Goal: Navigation & Orientation: Find specific page/section

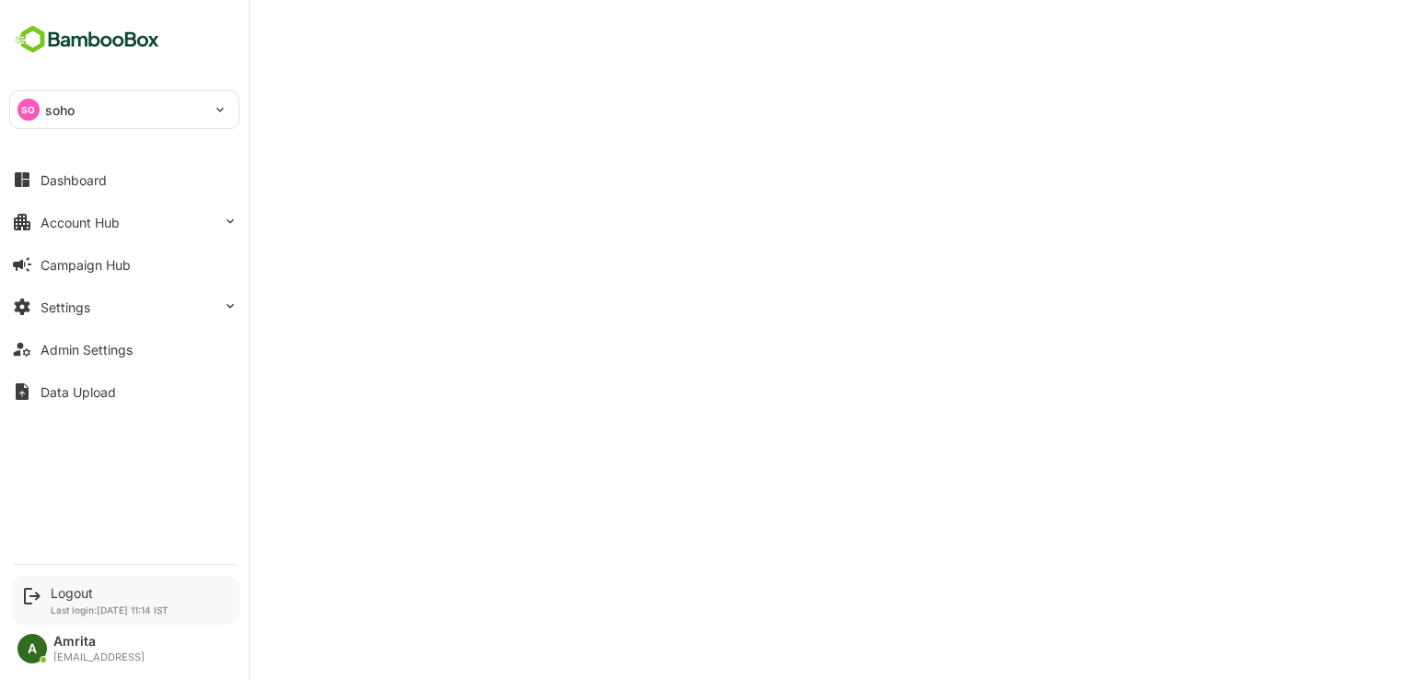
click at [41, 599] on icon at bounding box center [32, 596] width 22 height 22
click at [78, 587] on div "Logout" at bounding box center [110, 593] width 118 height 16
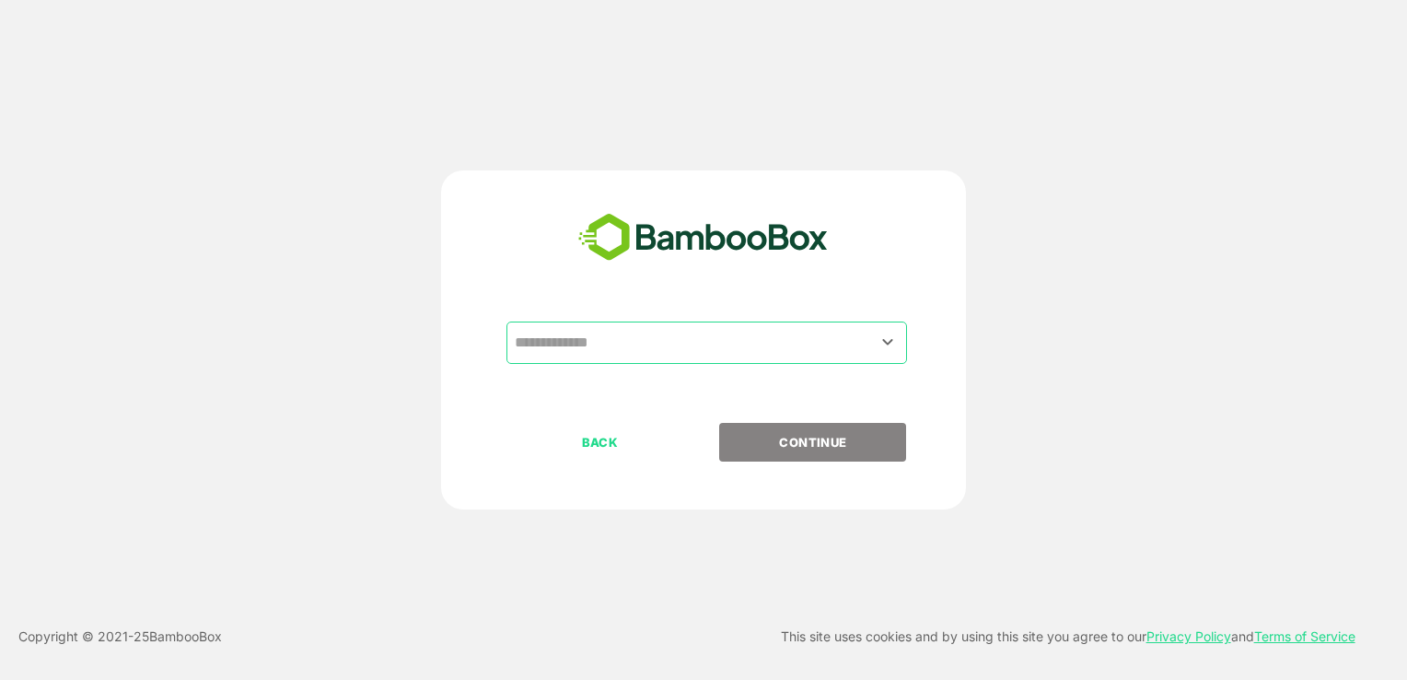
click at [651, 342] on input "text" at bounding box center [706, 342] width 393 height 35
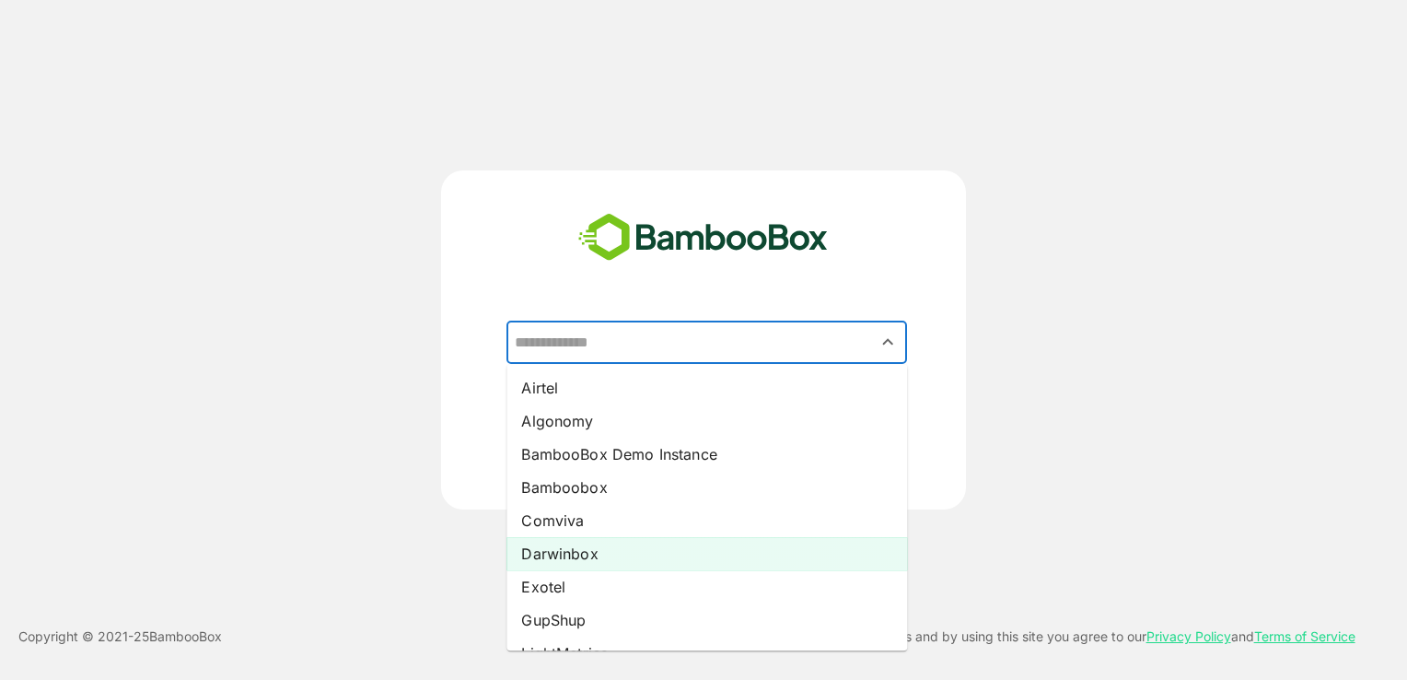
click at [599, 557] on li "Darwinbox" at bounding box center [706, 553] width 401 height 33
type input "*********"
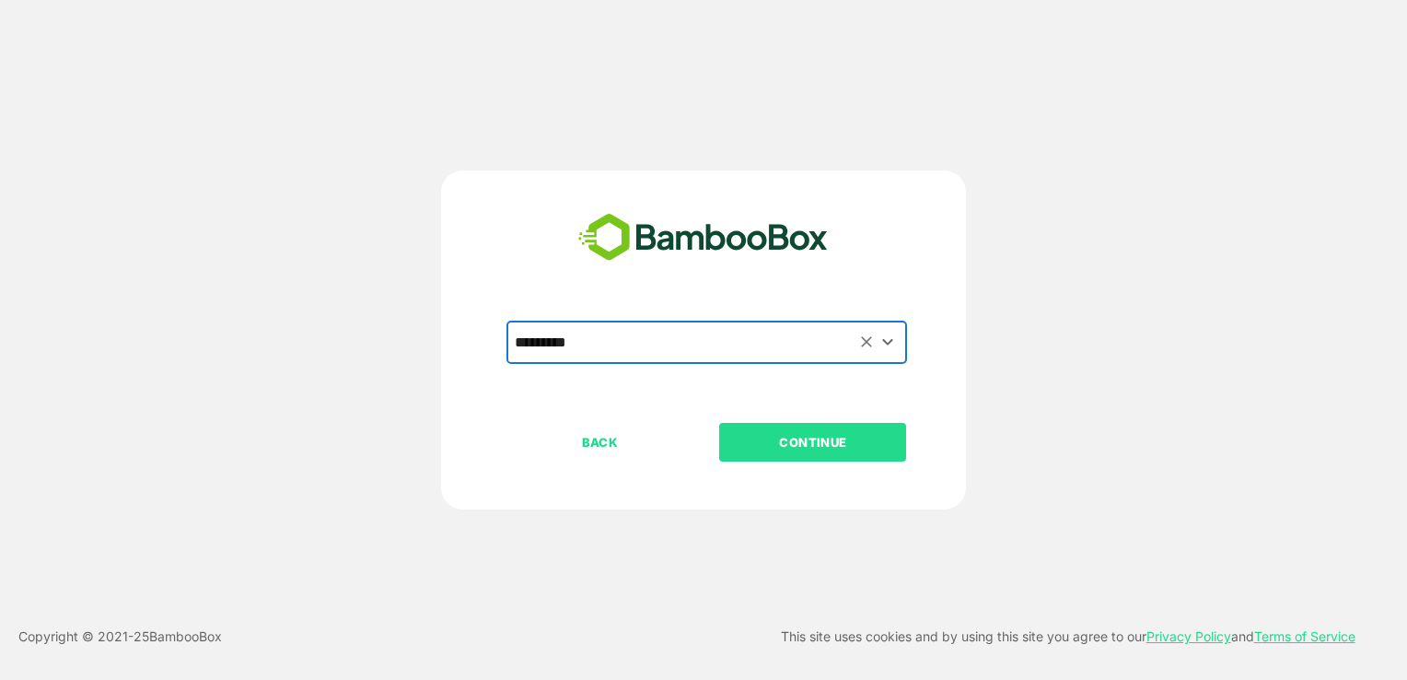
click at [784, 444] on p "CONTINUE" at bounding box center [813, 442] width 184 height 20
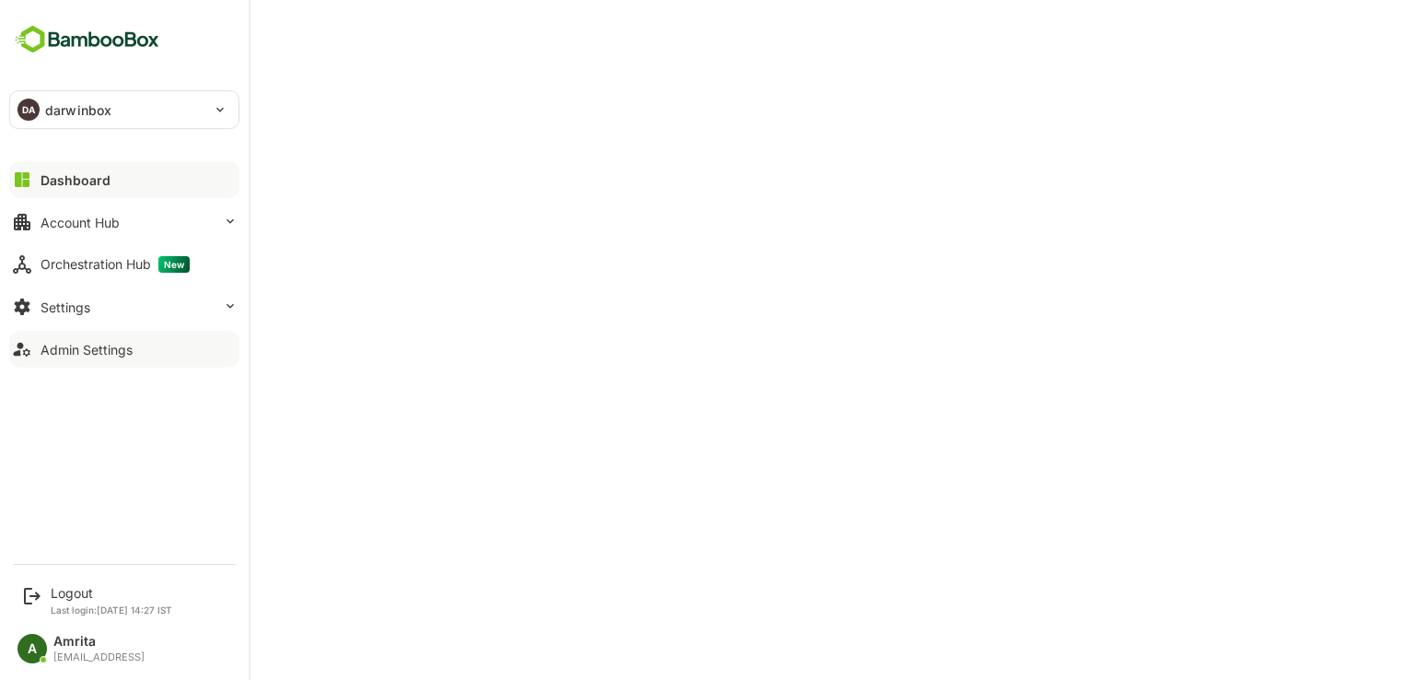
click at [137, 355] on button "Admin Settings" at bounding box center [124, 349] width 230 height 37
click at [99, 223] on div "Account Hub" at bounding box center [80, 223] width 79 height 16
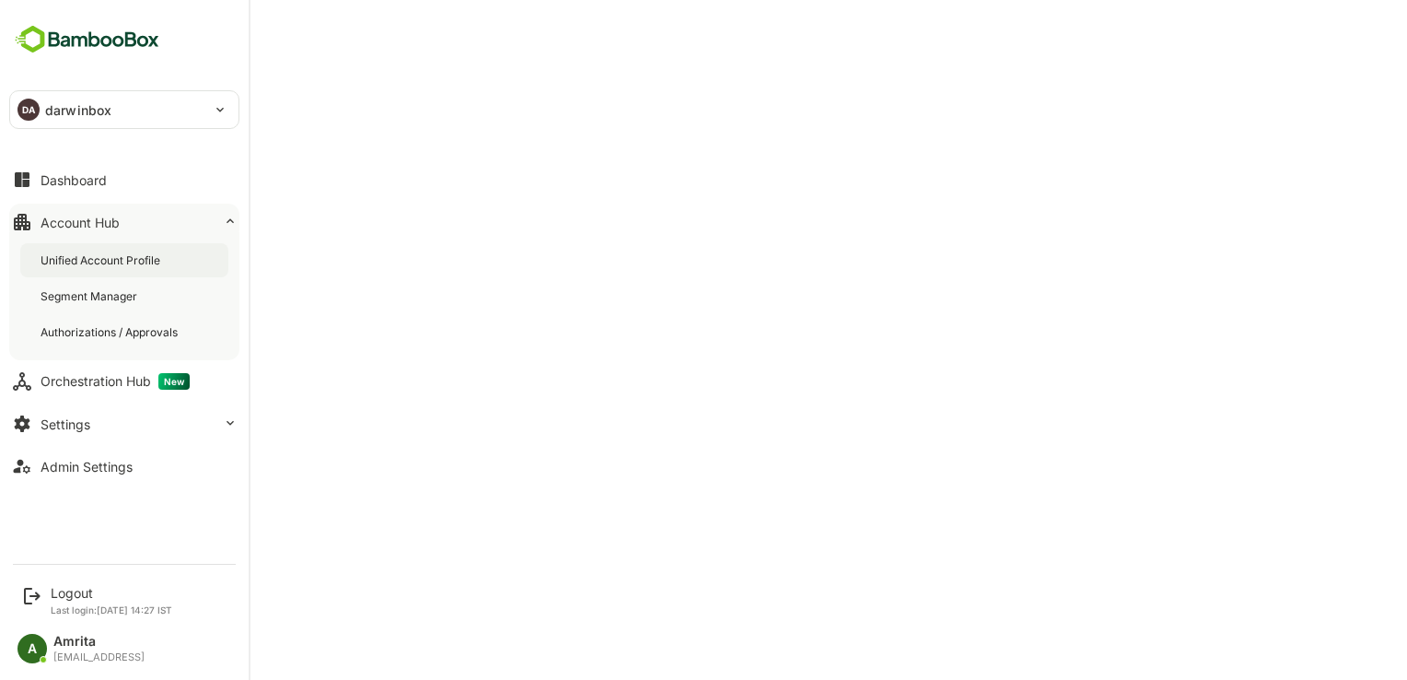
click at [147, 253] on div "Unified Account Profile" at bounding box center [102, 260] width 123 height 16
click at [80, 593] on div "Logout" at bounding box center [112, 593] width 122 height 16
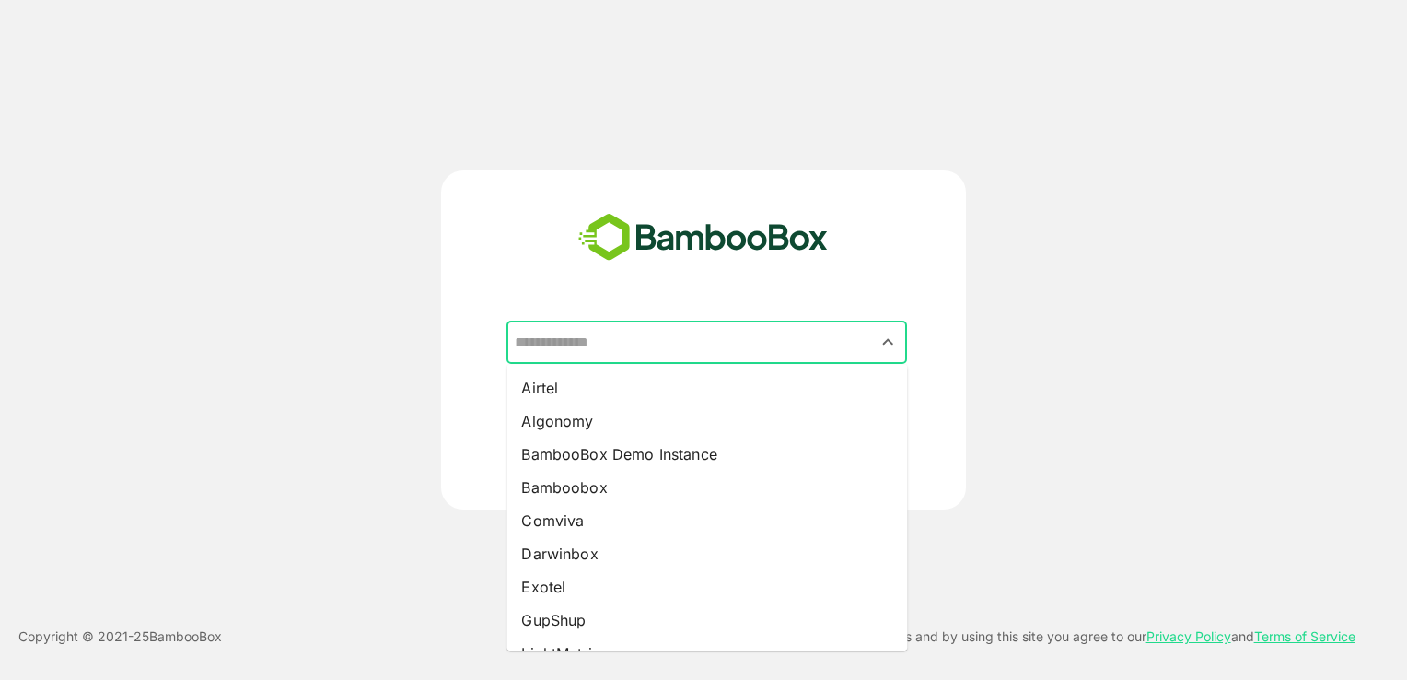
click at [618, 337] on input "text" at bounding box center [706, 342] width 393 height 35
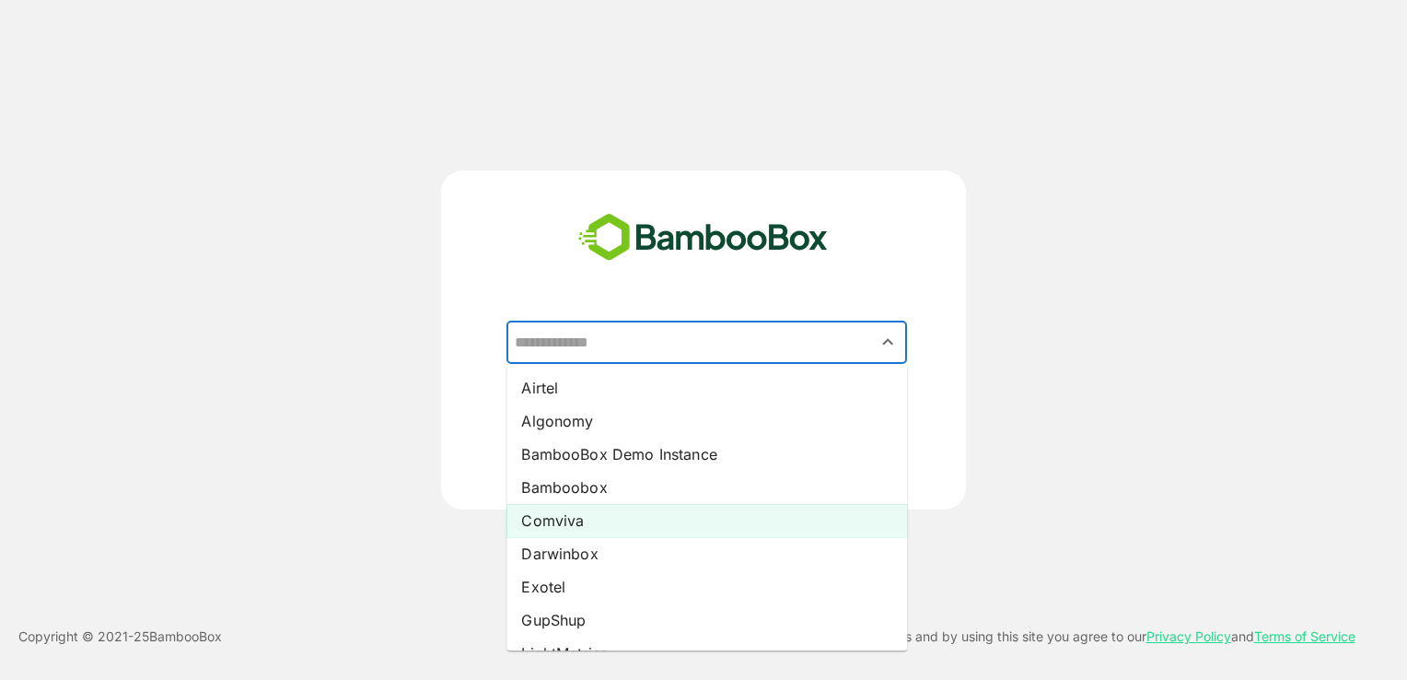
click at [593, 514] on li "Comviva" at bounding box center [706, 520] width 401 height 33
type input "*******"
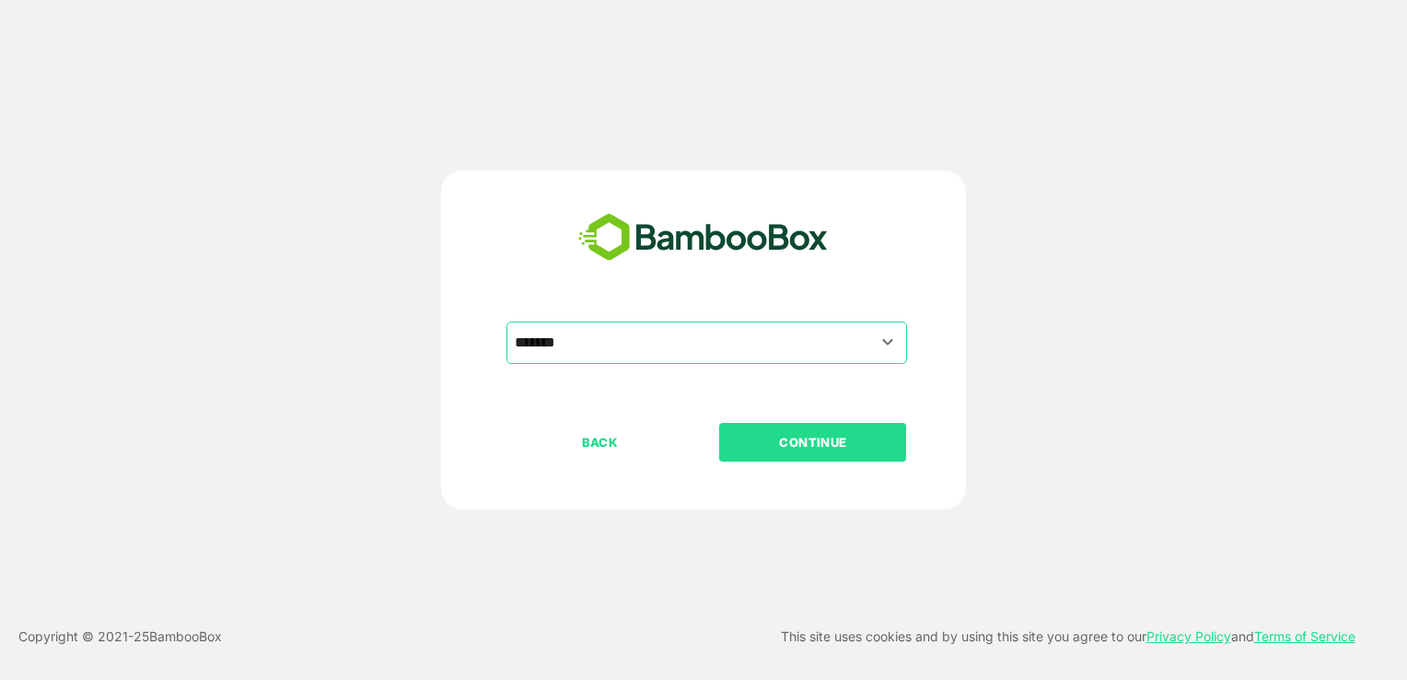
click at [734, 447] on p "CONTINUE" at bounding box center [813, 442] width 184 height 20
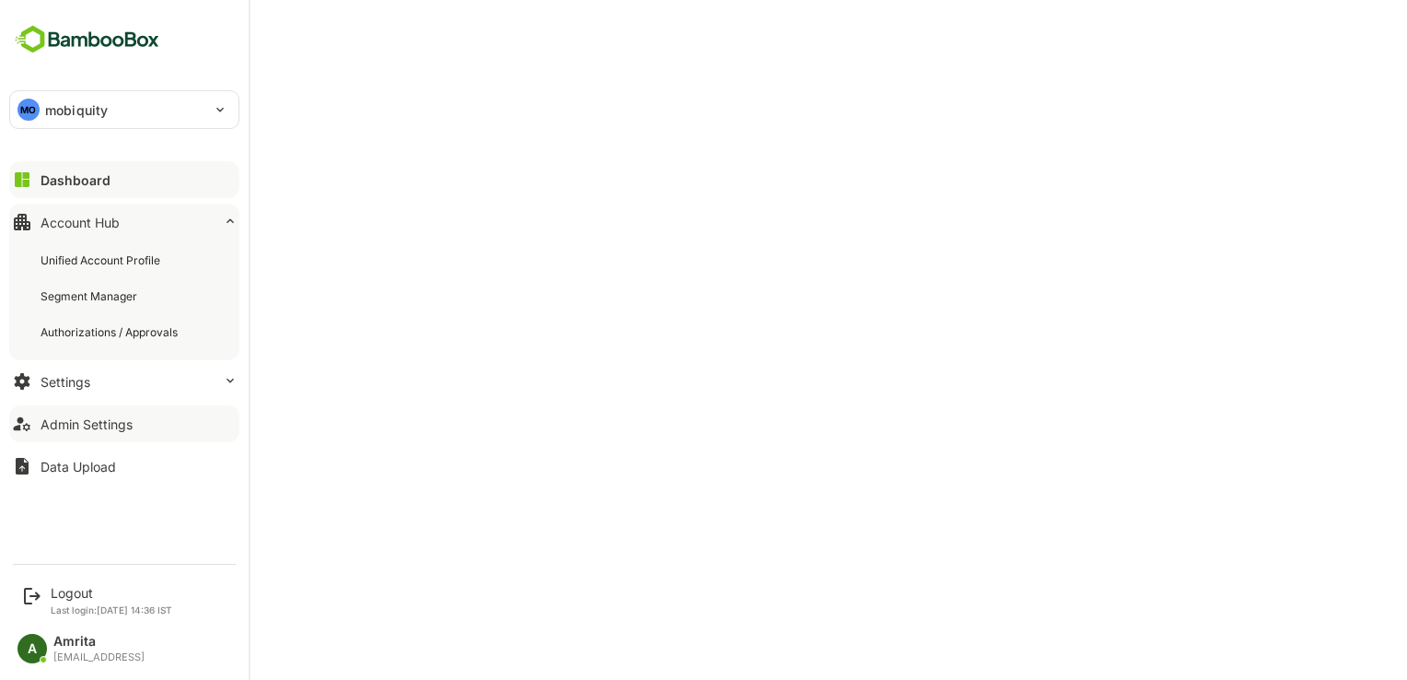
click at [84, 424] on div "Admin Settings" at bounding box center [87, 424] width 92 height 16
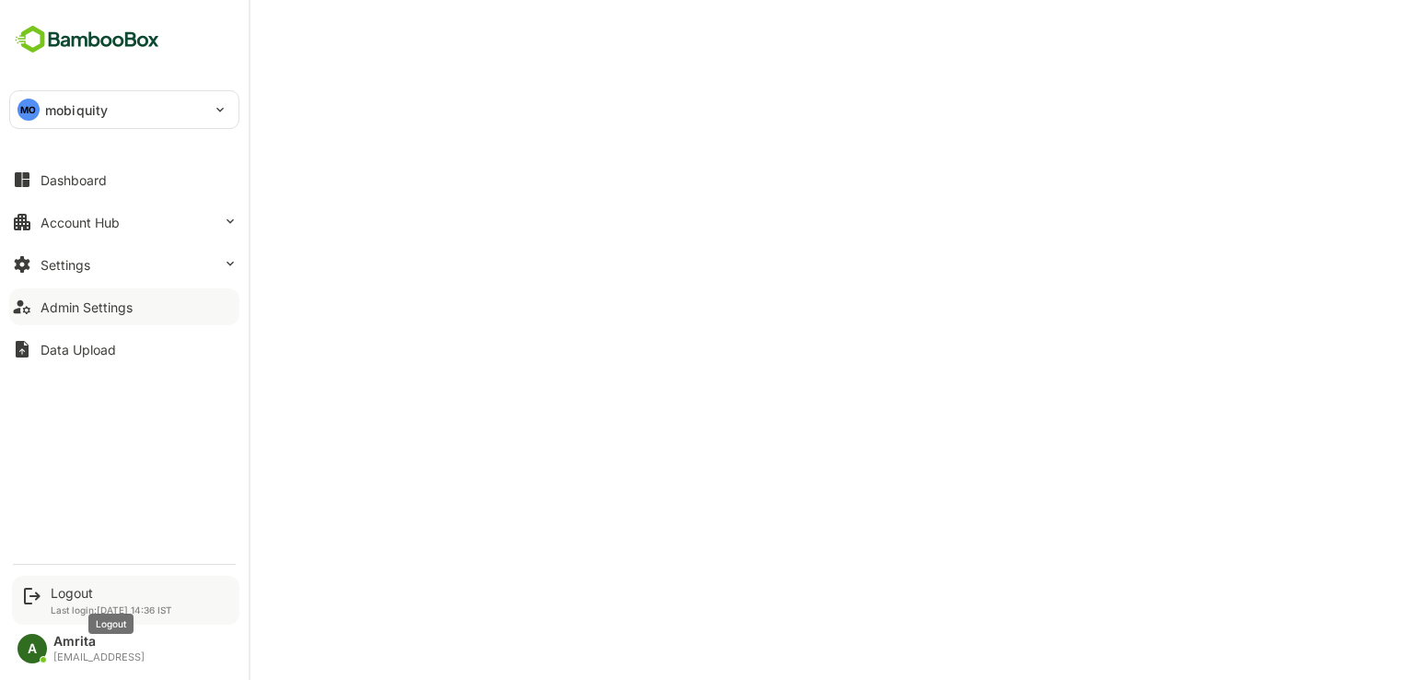
click at [72, 595] on div "Logout" at bounding box center [112, 593] width 122 height 16
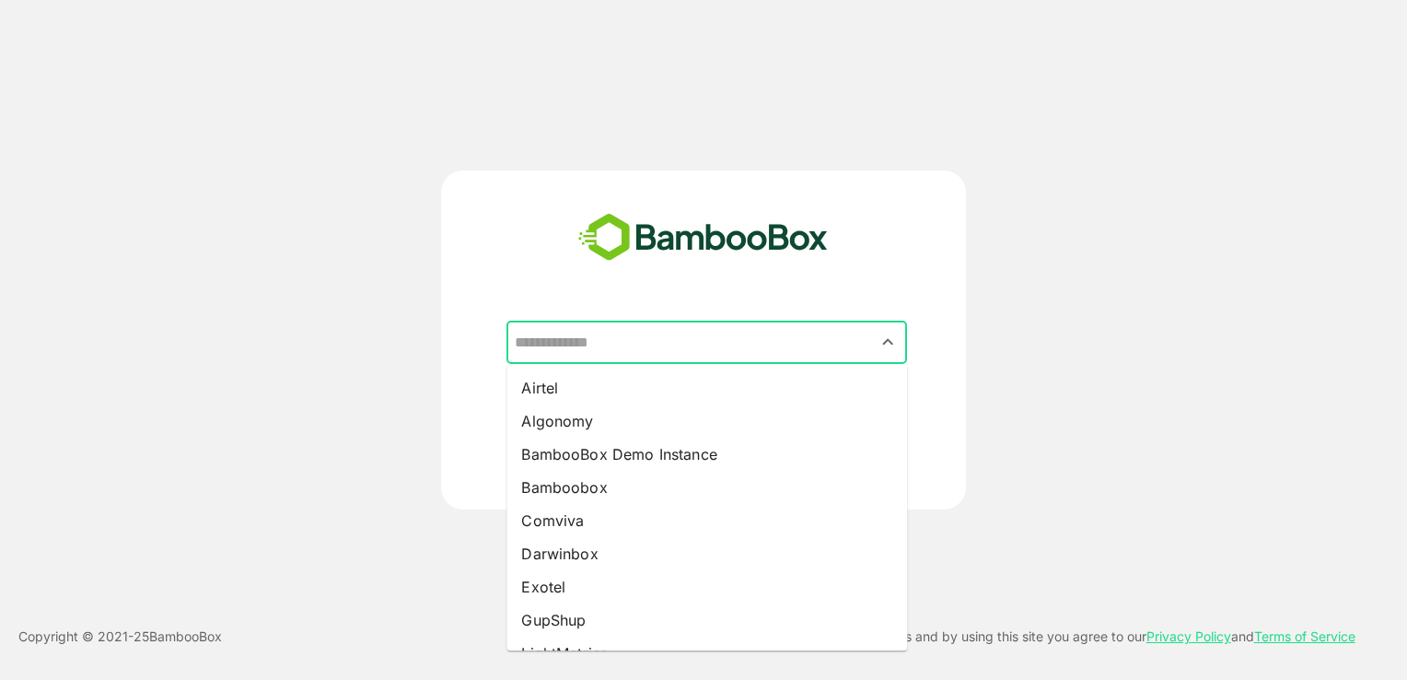
click at [689, 355] on input "text" at bounding box center [706, 342] width 393 height 35
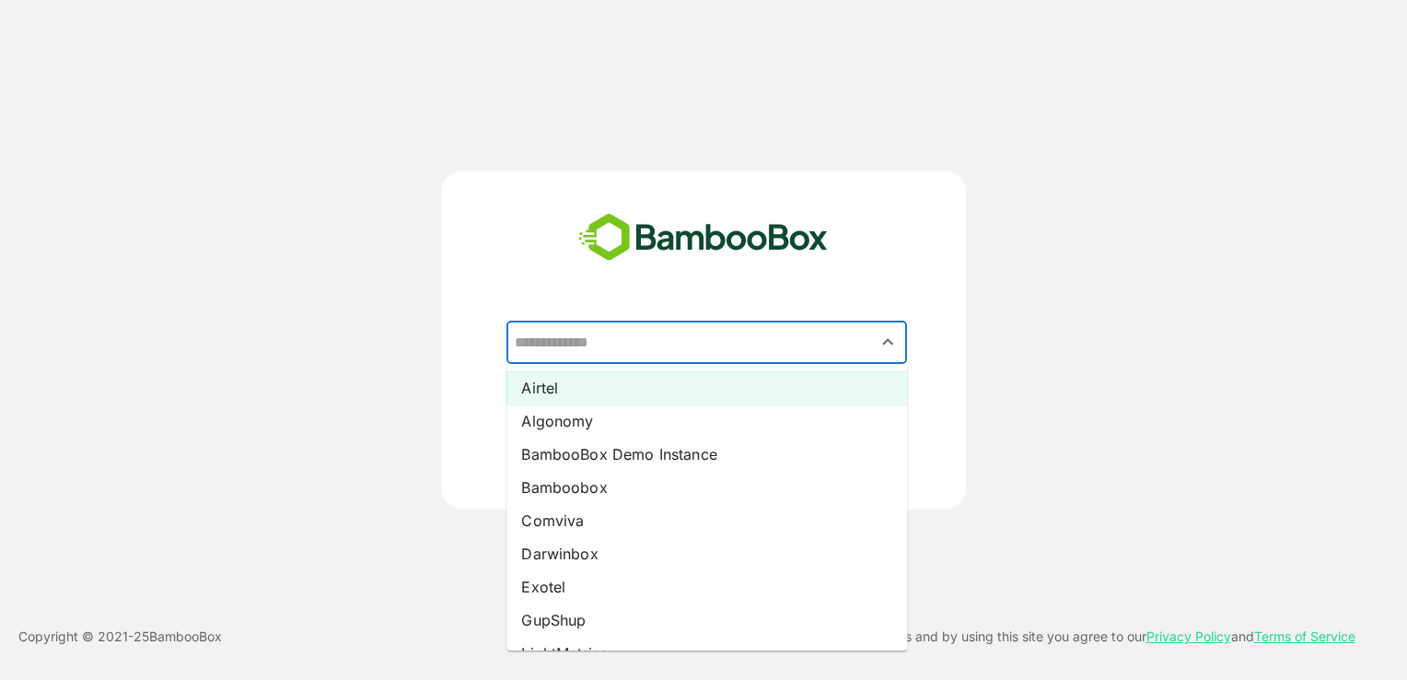
click at [664, 390] on li "Airtel" at bounding box center [706, 387] width 401 height 33
type input "******"
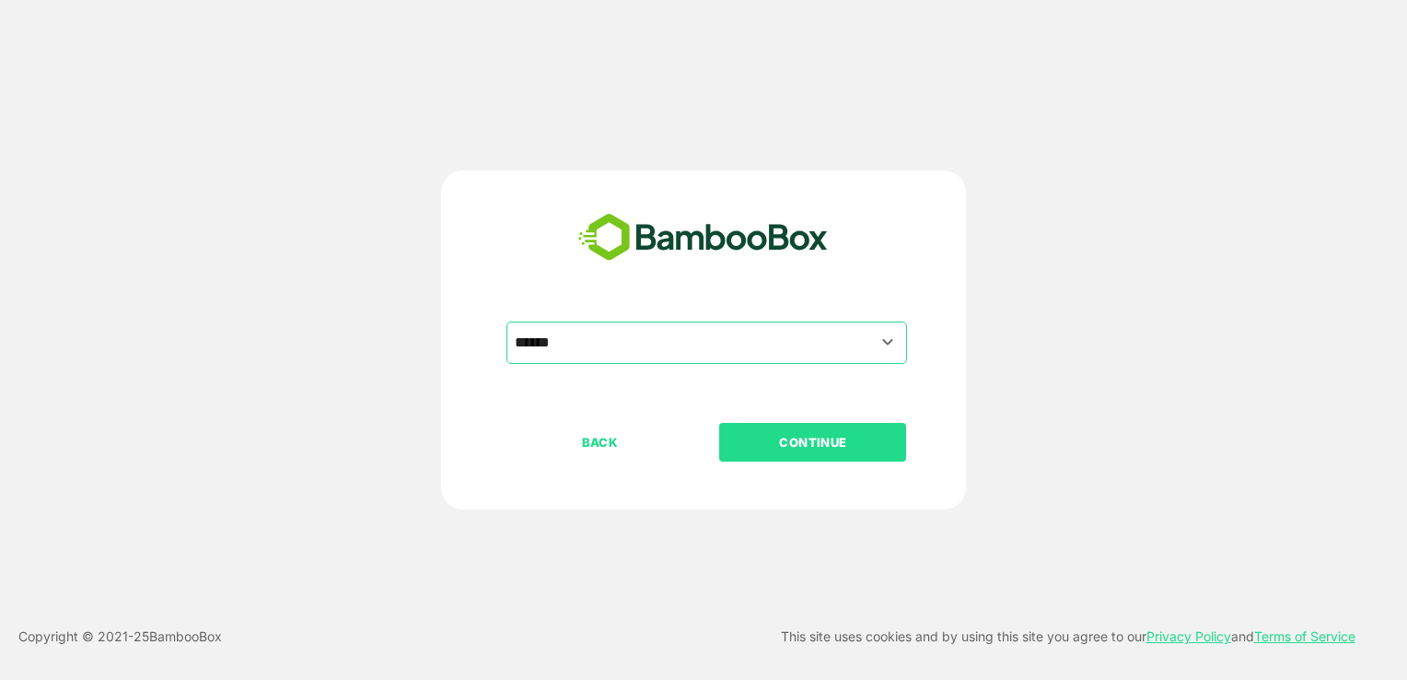
click at [845, 429] on button "CONTINUE" at bounding box center [812, 442] width 187 height 39
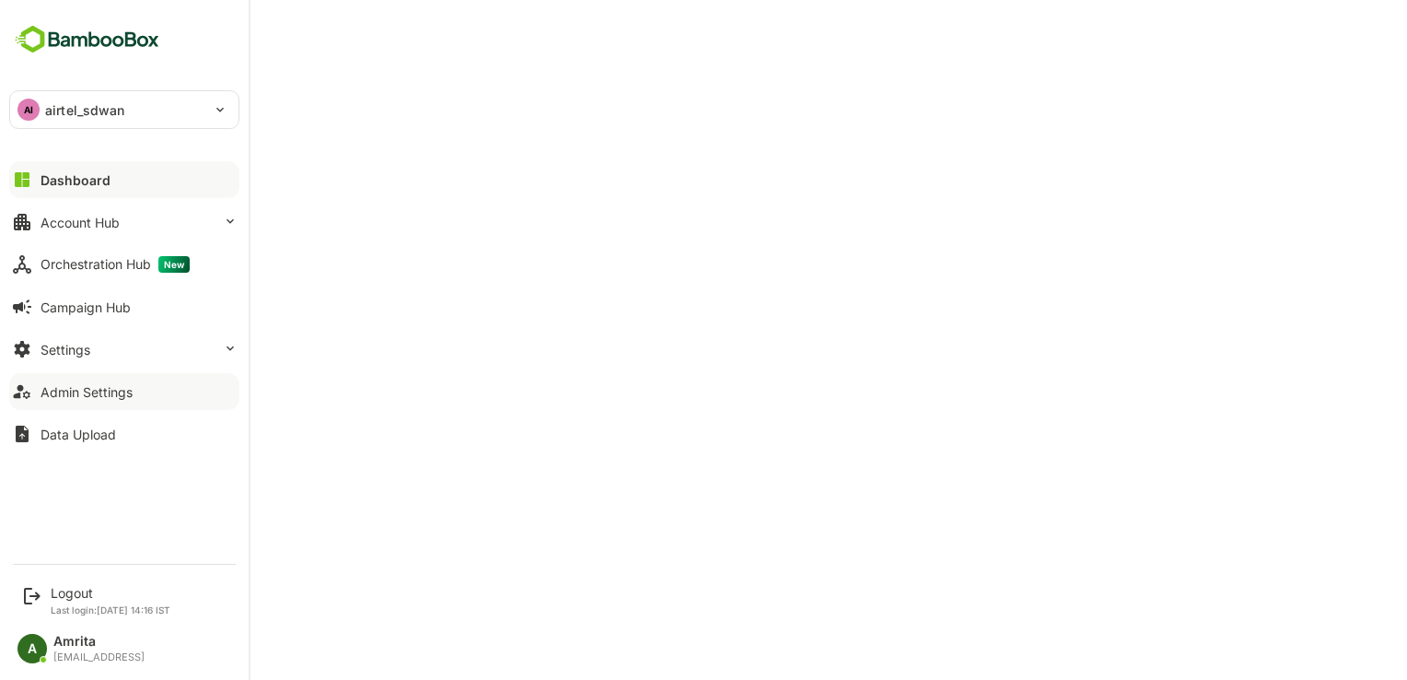
click at [85, 392] on div "Admin Settings" at bounding box center [87, 392] width 92 height 16
